Goal: Complete application form

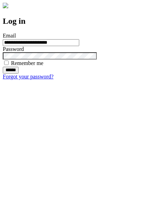
type input "**********"
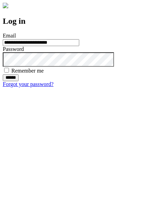
click at [19, 81] on input "******" at bounding box center [11, 77] width 16 height 7
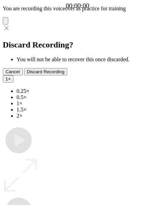
type input "**********"
